Goal: Check status: Check status

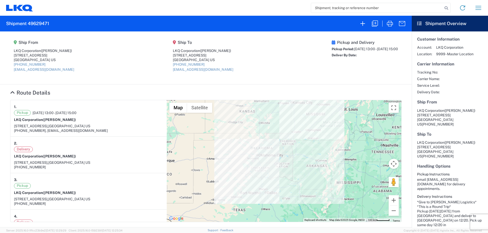
click at [319, 9] on input "search" at bounding box center [377, 8] width 132 height 10
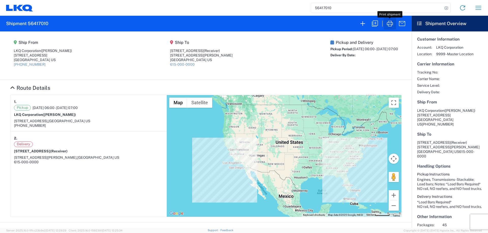
click at [392, 24] on icon "button" at bounding box center [390, 24] width 8 height 8
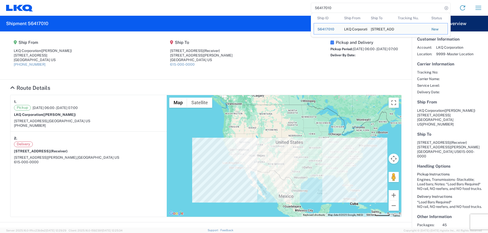
click at [352, 8] on input "56417010" at bounding box center [377, 8] width 132 height 10
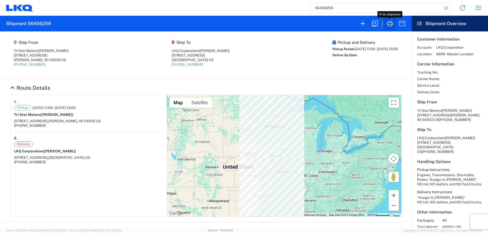
click at [389, 24] on icon "button" at bounding box center [390, 24] width 8 height 8
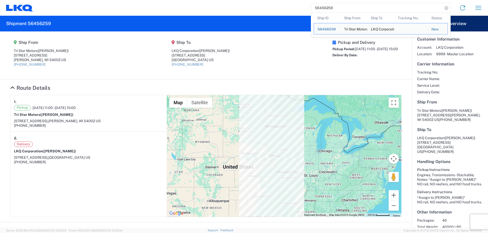
drag, startPoint x: 339, startPoint y: 9, endPoint x: 298, endPoint y: 10, distance: 40.9
click at [298, 10] on div "56456259 Ship ID Ship From Ship To Tracking Nu. Status Ship ID 56456259 Ship Fr…" at bounding box center [259, 8] width 453 height 12
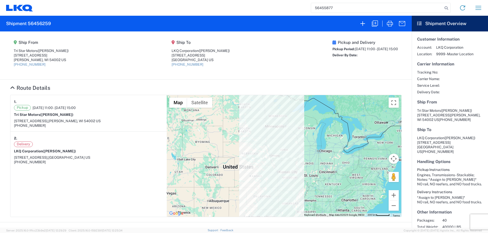
type input "56455877"
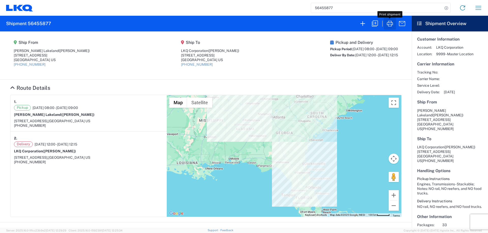
click at [387, 26] on icon "button" at bounding box center [390, 24] width 8 height 8
